Goal: Transaction & Acquisition: Register for event/course

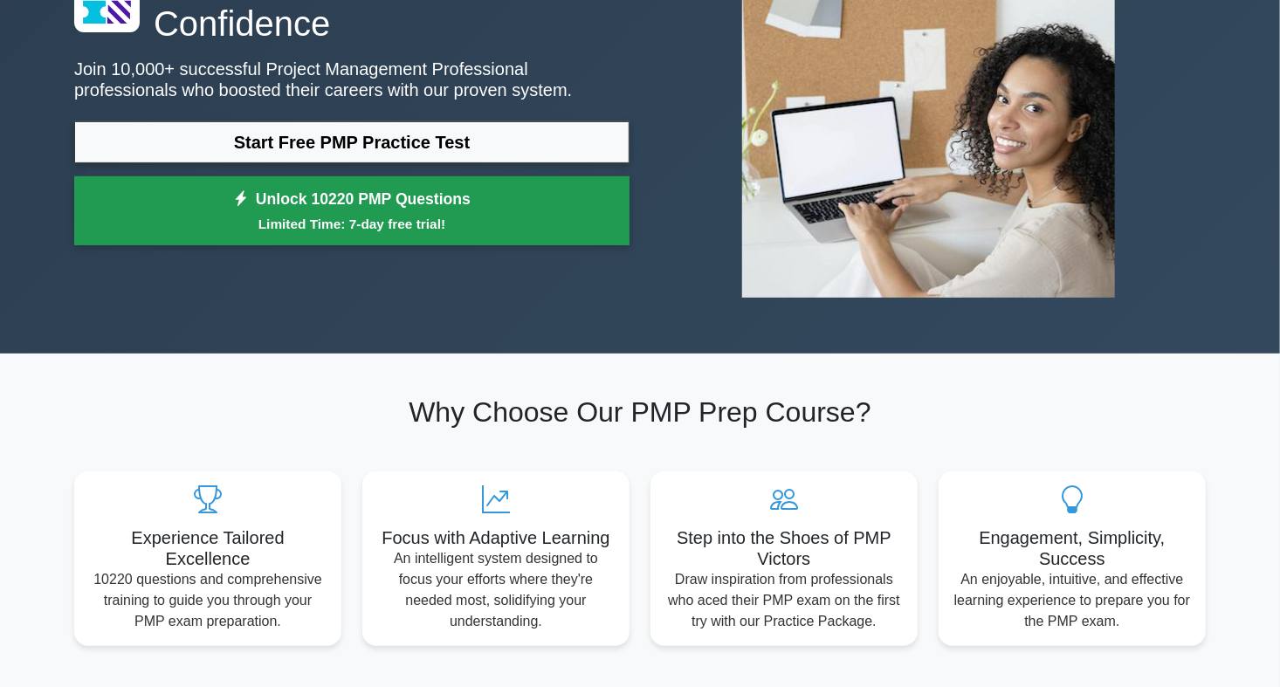
click at [354, 215] on small "Limited Time: 7-day free trial!" at bounding box center [352, 224] width 512 height 20
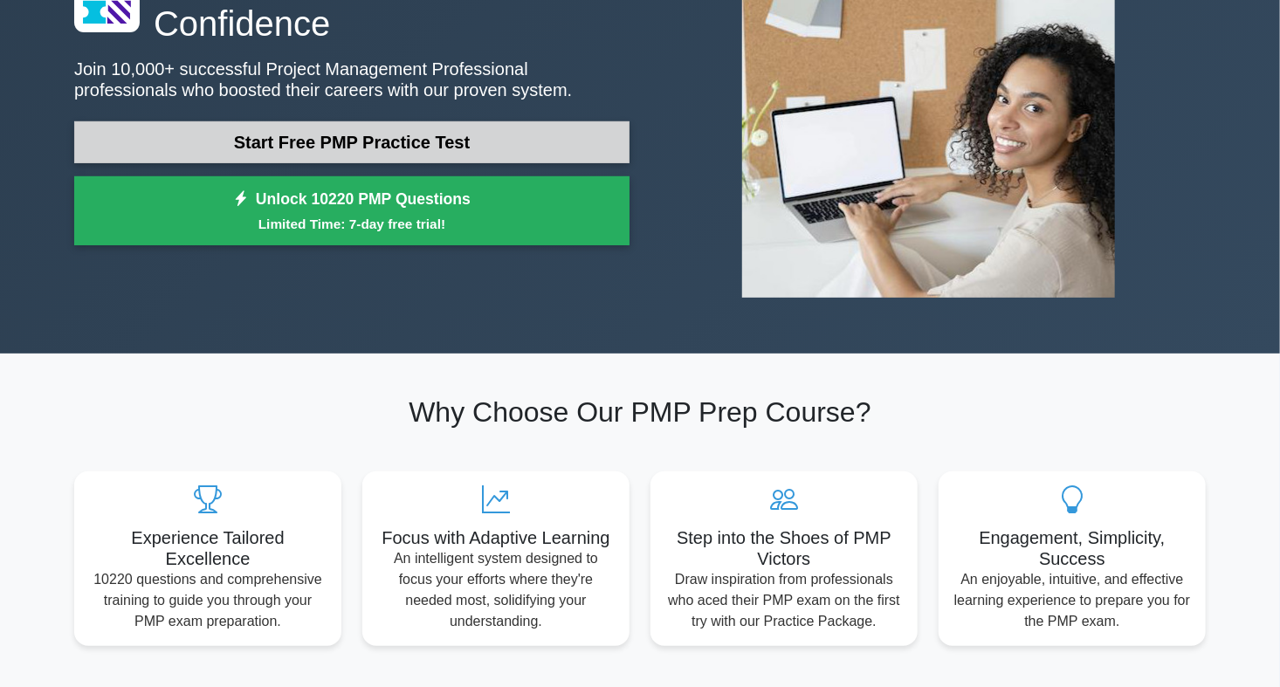
click at [238, 141] on link "Start Free PMP Practice Test" at bounding box center [351, 142] width 555 height 42
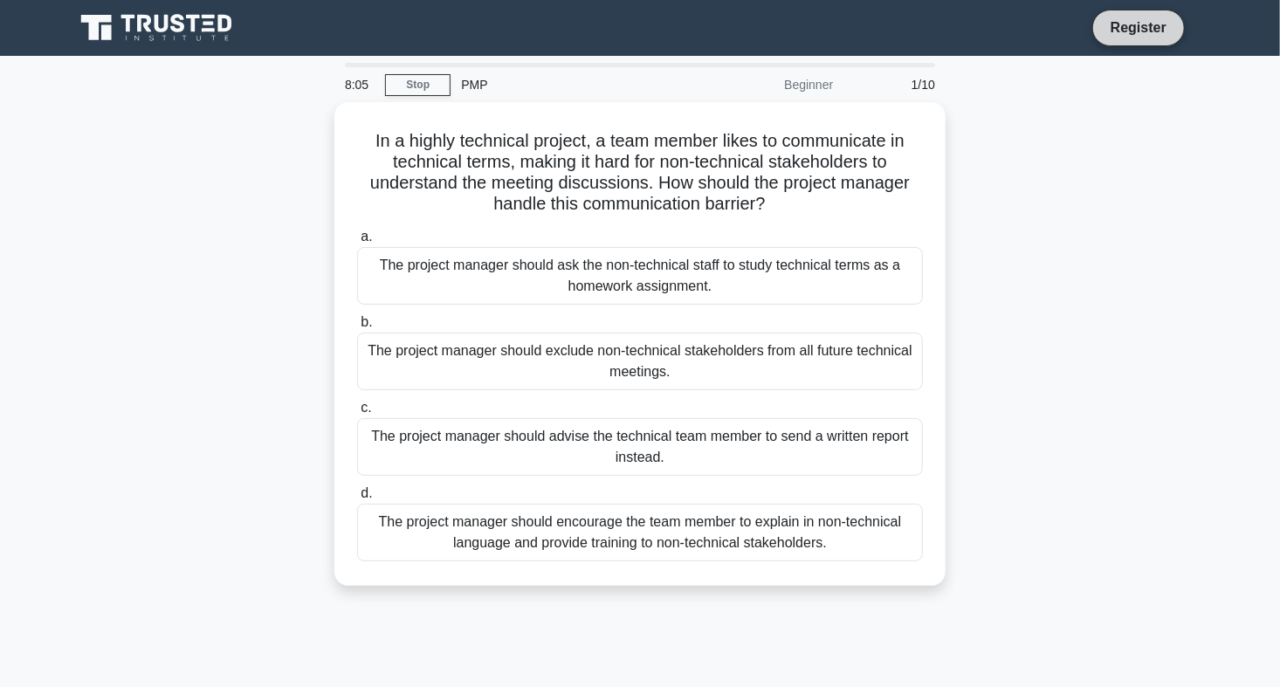
click at [1113, 27] on link "Register" at bounding box center [1139, 28] width 77 height 22
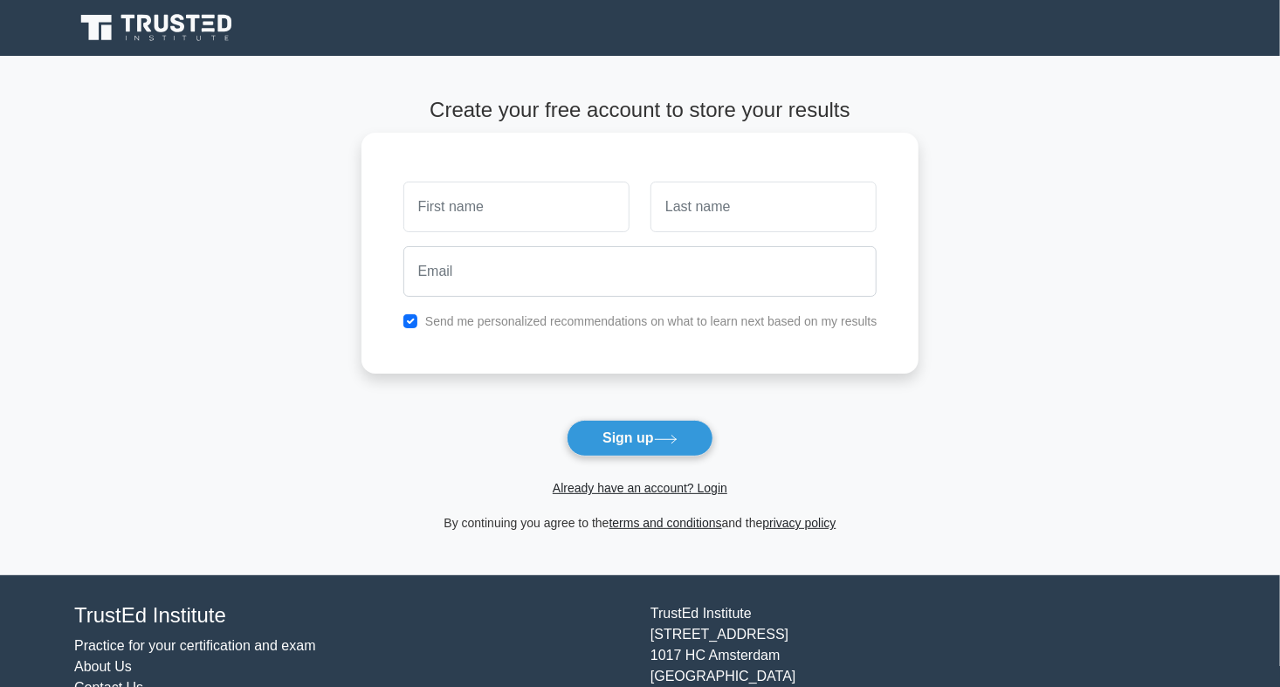
click at [567, 224] on input "text" at bounding box center [517, 207] width 226 height 51
click at [535, 212] on input "text" at bounding box center [517, 207] width 226 height 51
